Goal: Transaction & Acquisition: Purchase product/service

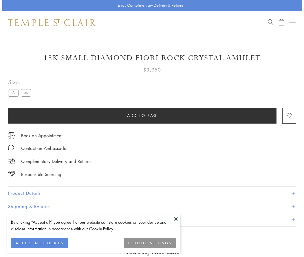
scroll to position [34, 0]
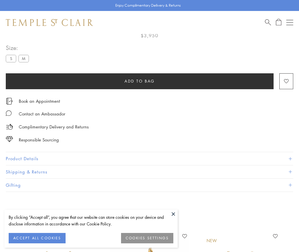
click at [140, 81] on span "Add to bag" at bounding box center [140, 81] width 30 height 6
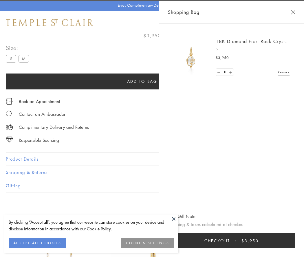
click at [230, 241] on span "Checkout" at bounding box center [217, 240] width 26 height 6
